Goal: Find specific page/section: Find specific page/section

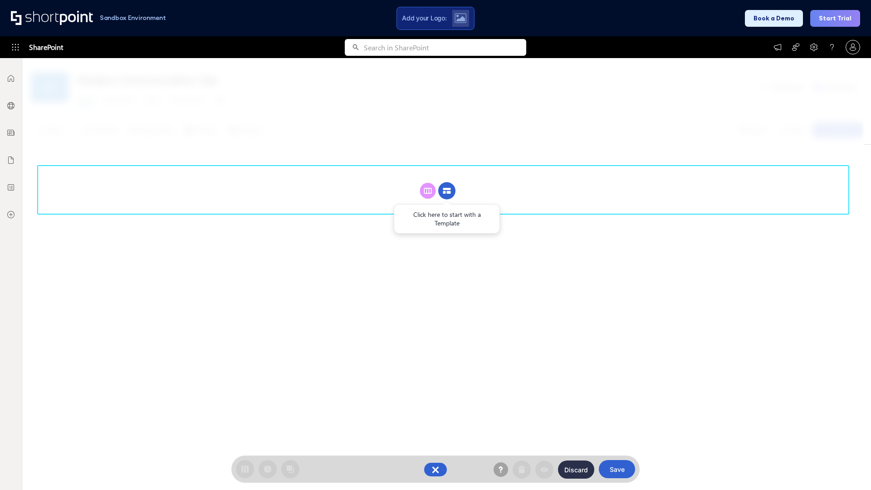
click at [447, 191] on circle at bounding box center [446, 190] width 17 height 17
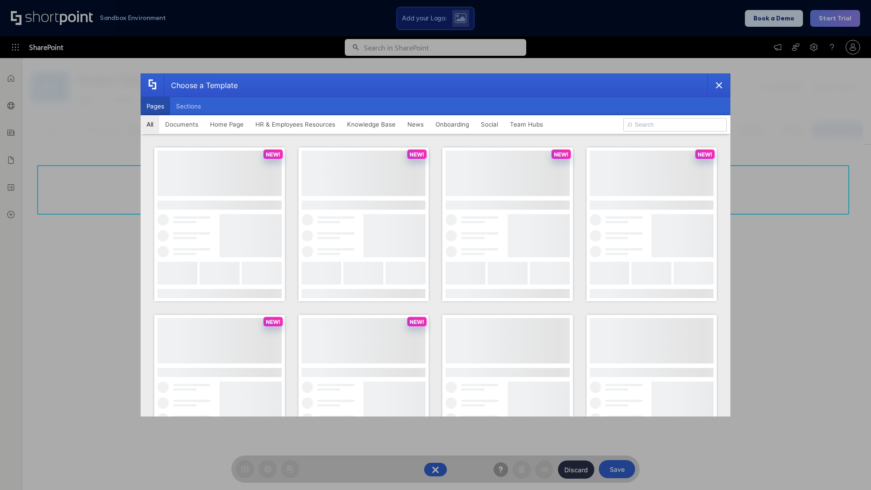
click at [155, 106] on button "Pages" at bounding box center [155, 106] width 29 height 18
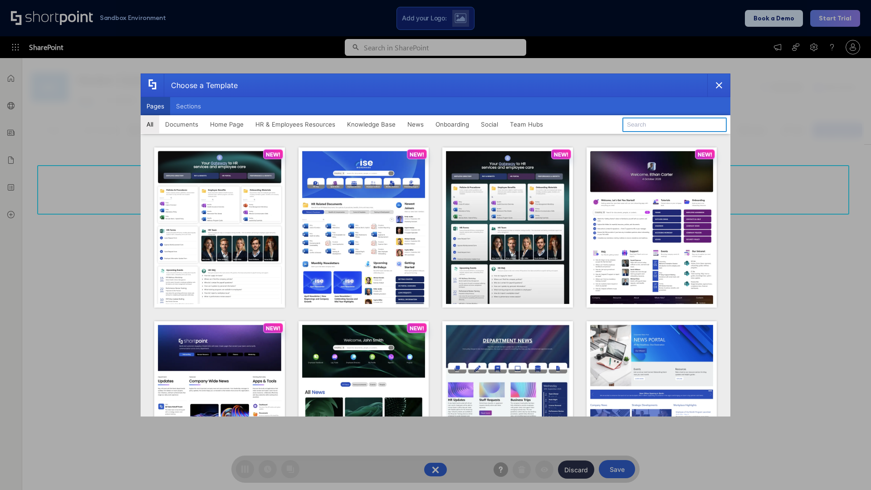
type input "Team Hub 2"
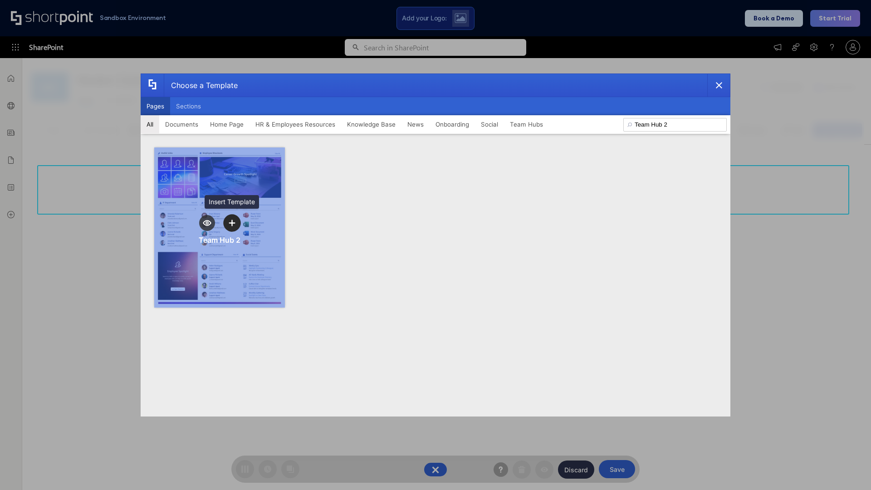
click at [232, 223] on icon "template selector" at bounding box center [232, 223] width 6 height 6
